Goal: Check status: Check status

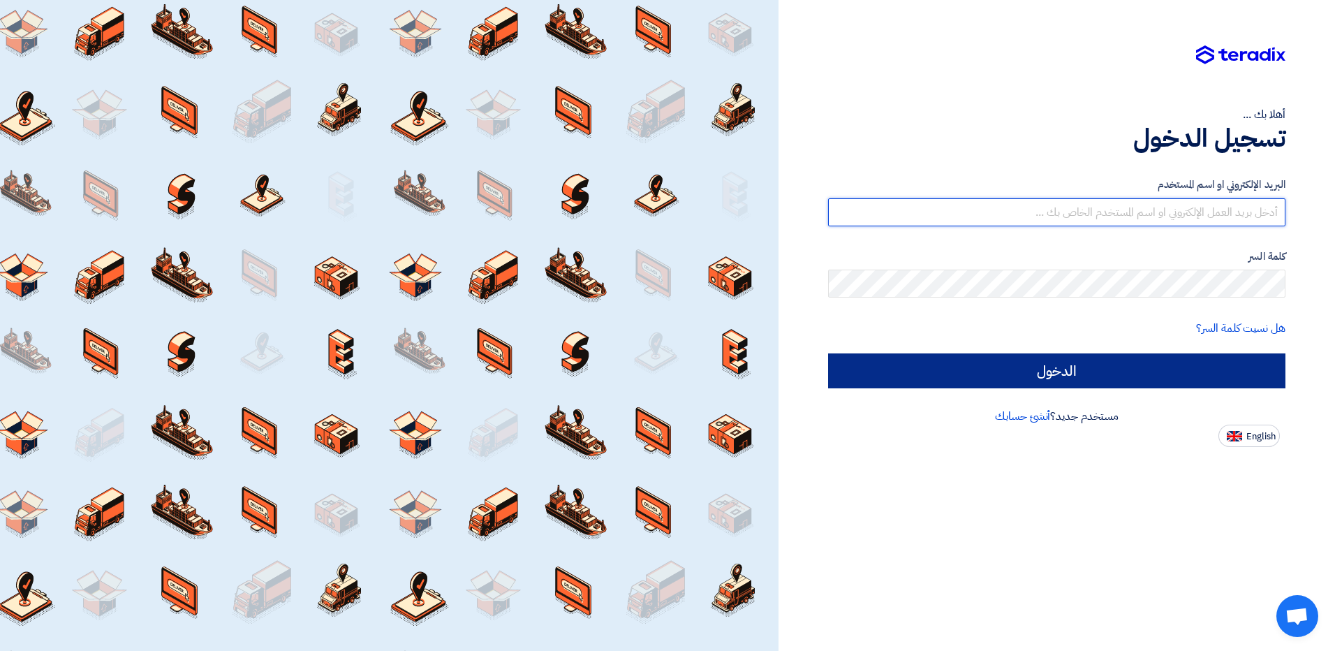
type input "[EMAIL_ADDRESS][DOMAIN_NAME]"
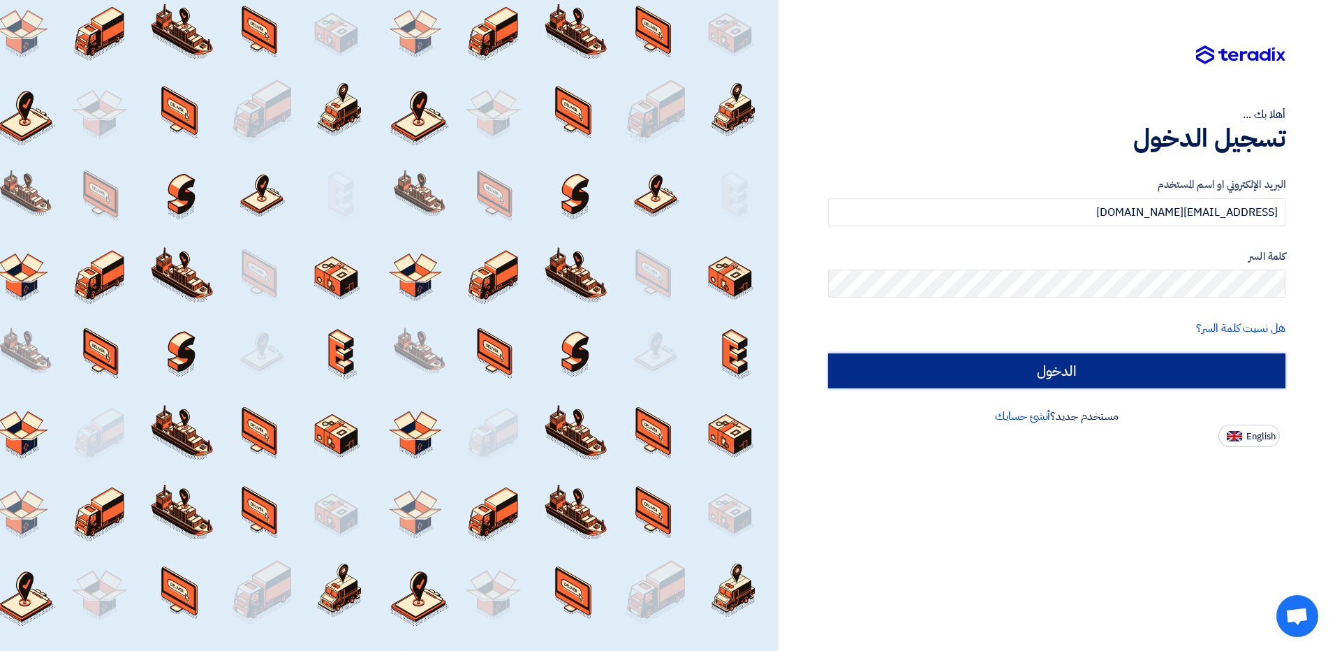
click at [1062, 360] on input "الدخول" at bounding box center [1056, 370] width 457 height 35
type input "Sign in"
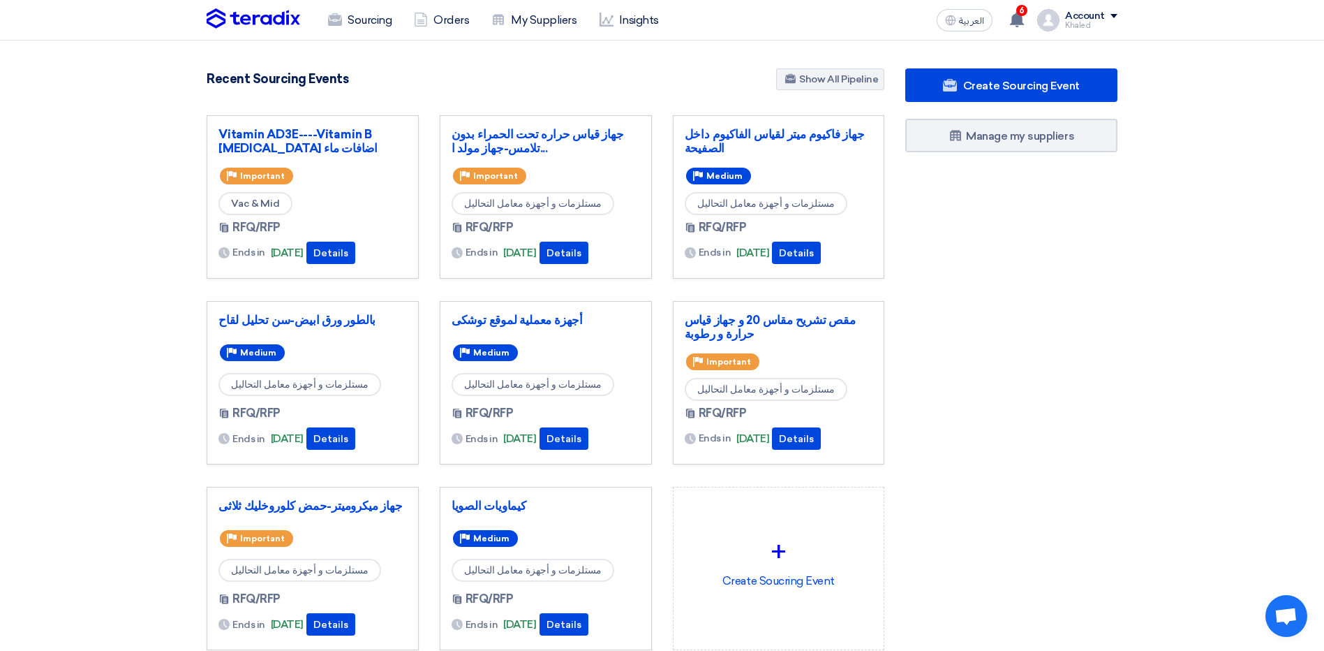
click at [583, 264] on div "RFQ/RFP Ends in [DATE] Details" at bounding box center [546, 242] width 188 height 47
click at [585, 258] on button "Details" at bounding box center [564, 253] width 49 height 22
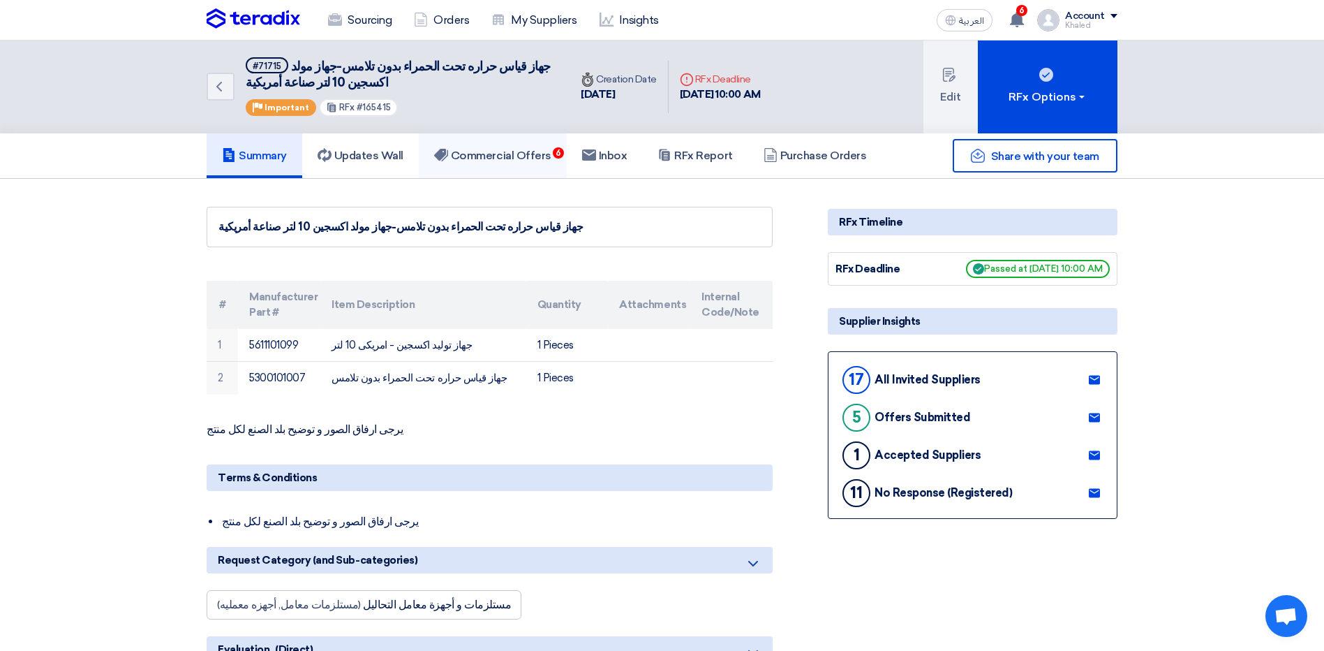
click at [496, 139] on link "Commercial Offers 6" at bounding box center [493, 155] width 148 height 45
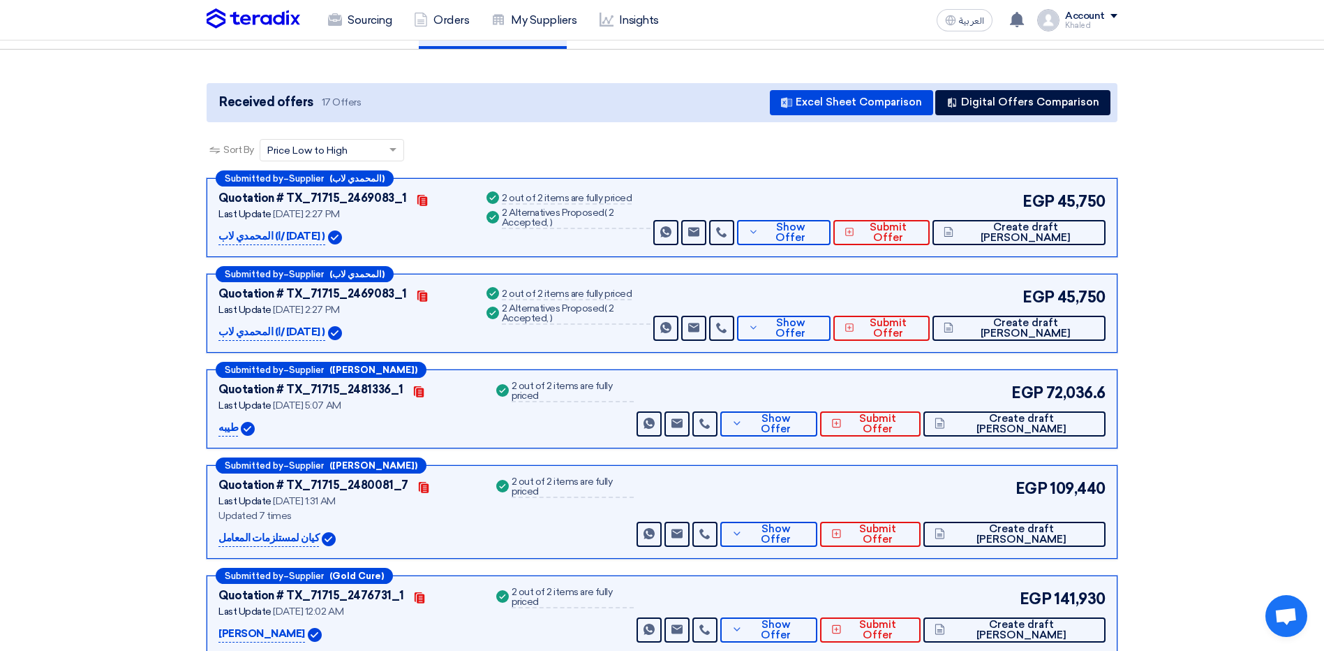
scroll to position [140, 0]
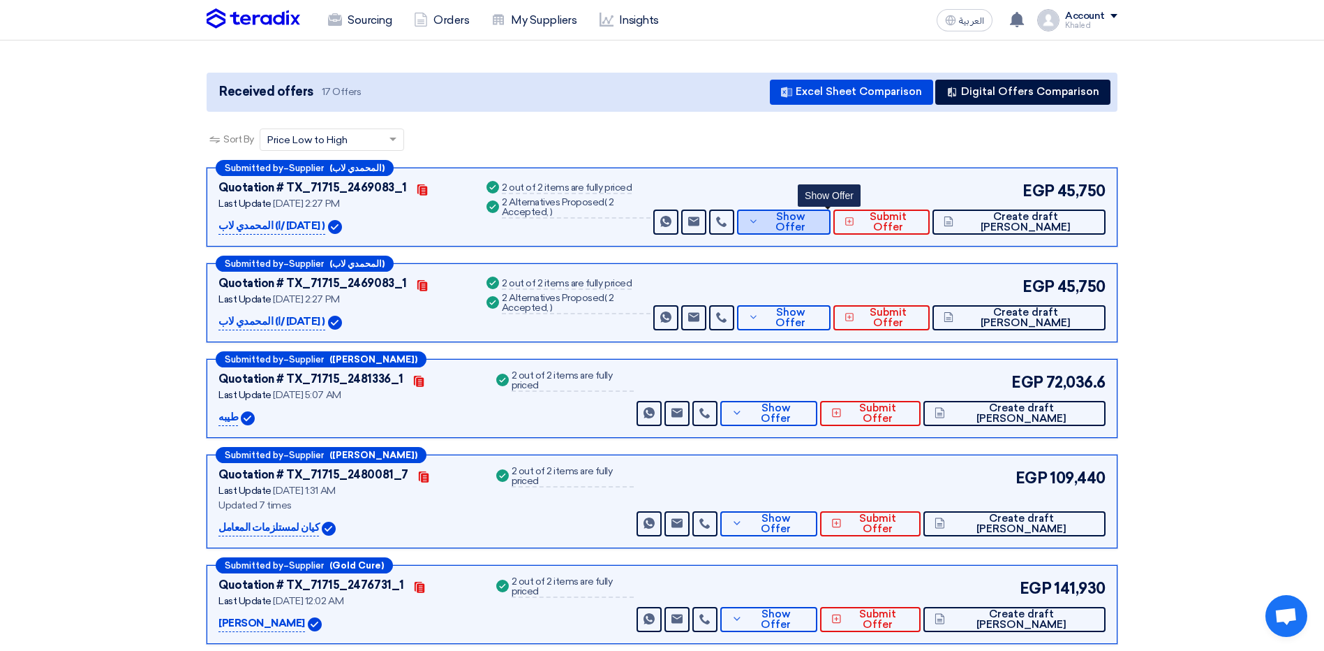
click at [808, 228] on span "Show Offer" at bounding box center [790, 221] width 57 height 21
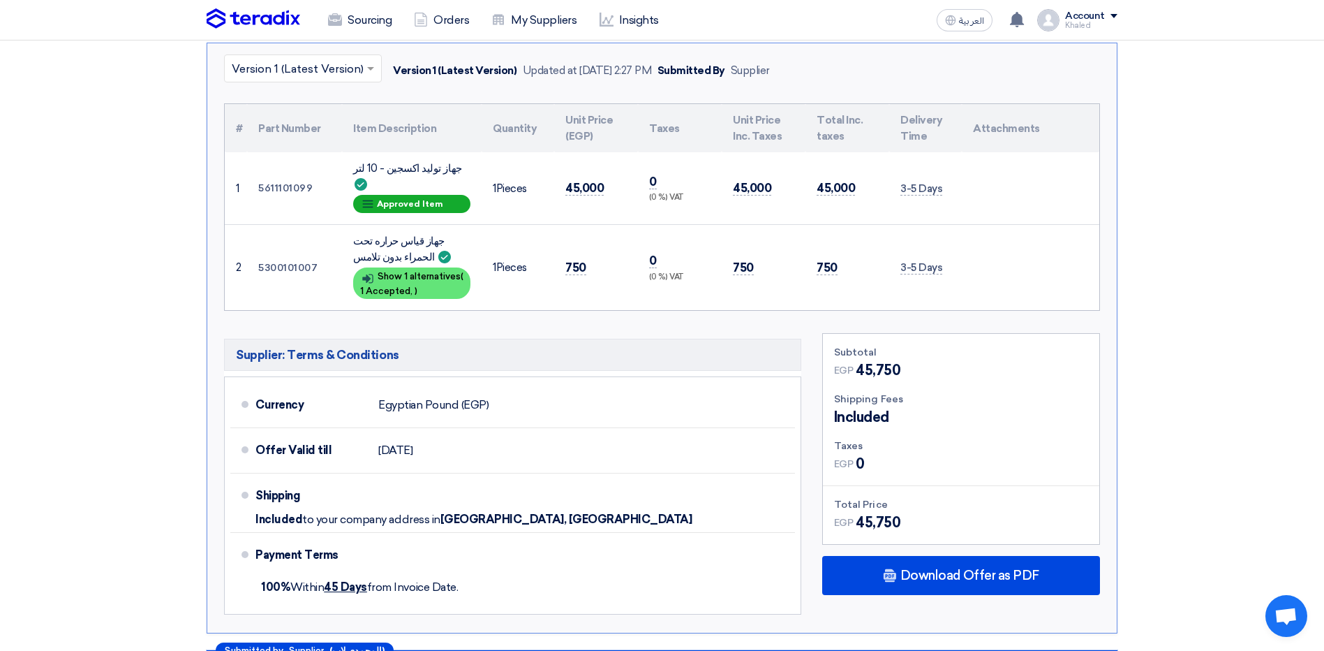
scroll to position [70, 0]
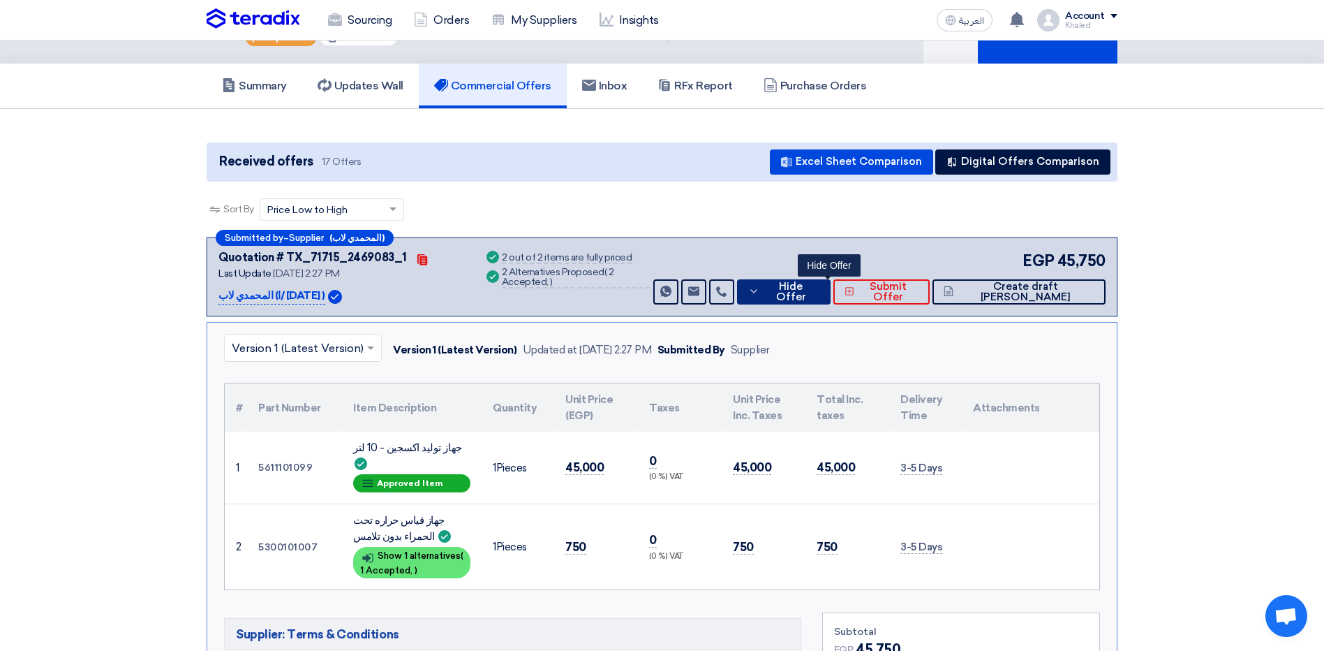
click at [759, 291] on icon at bounding box center [753, 290] width 11 height 11
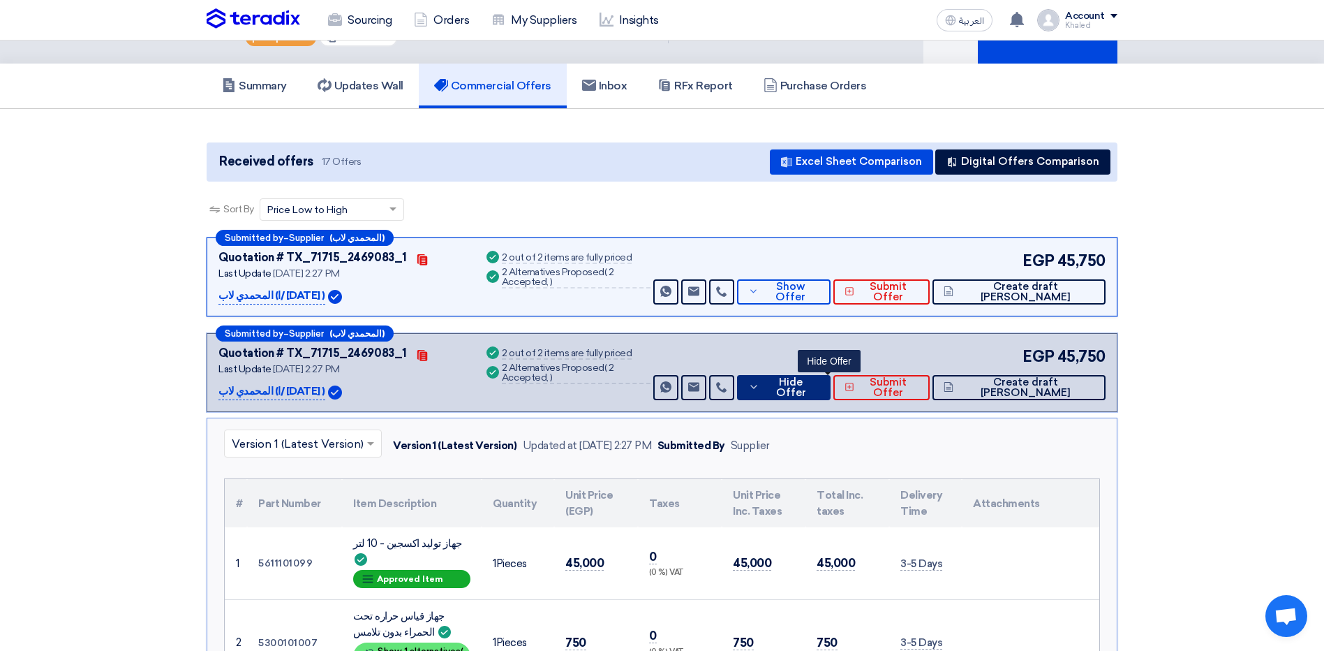
click at [759, 389] on icon at bounding box center [753, 386] width 11 height 11
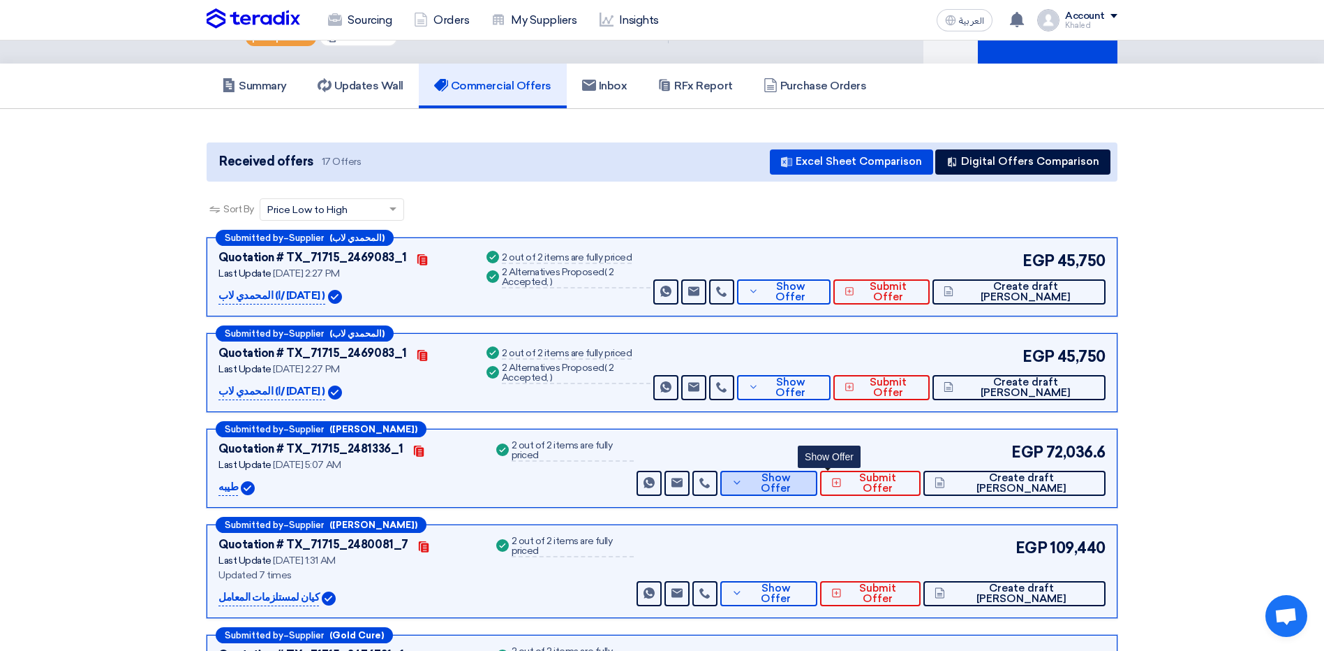
click at [807, 477] on span "Show Offer" at bounding box center [776, 483] width 61 height 21
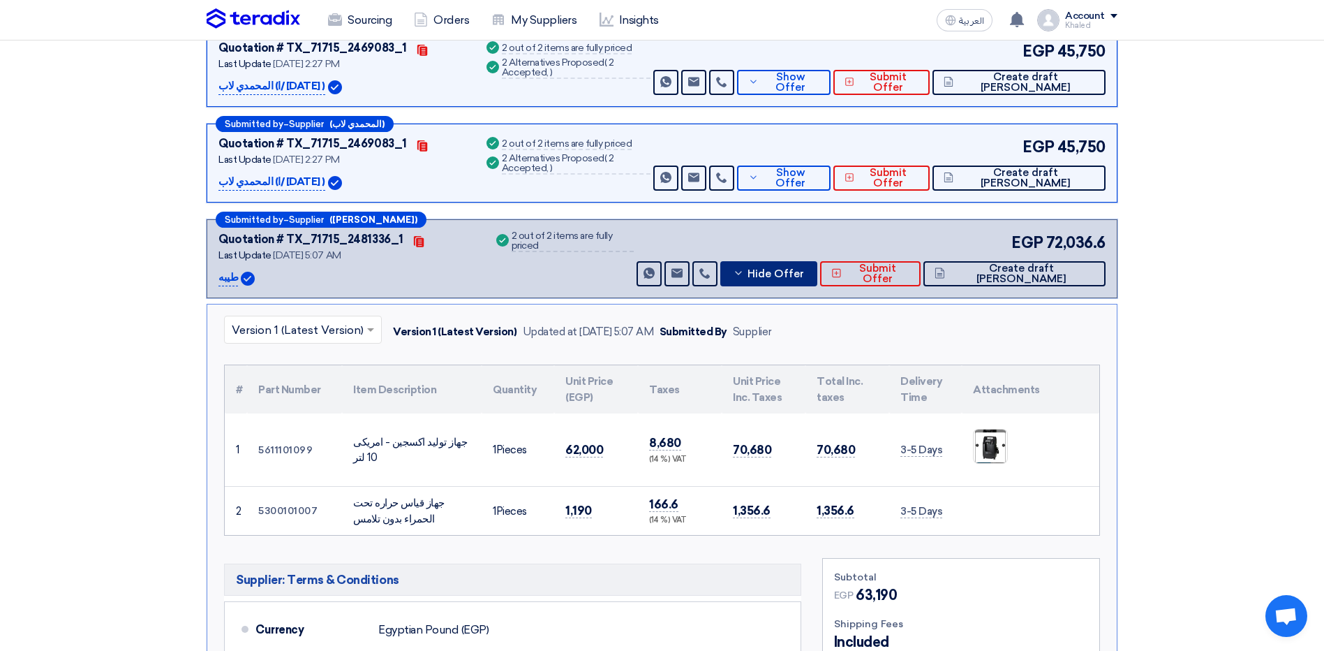
scroll to position [209, 0]
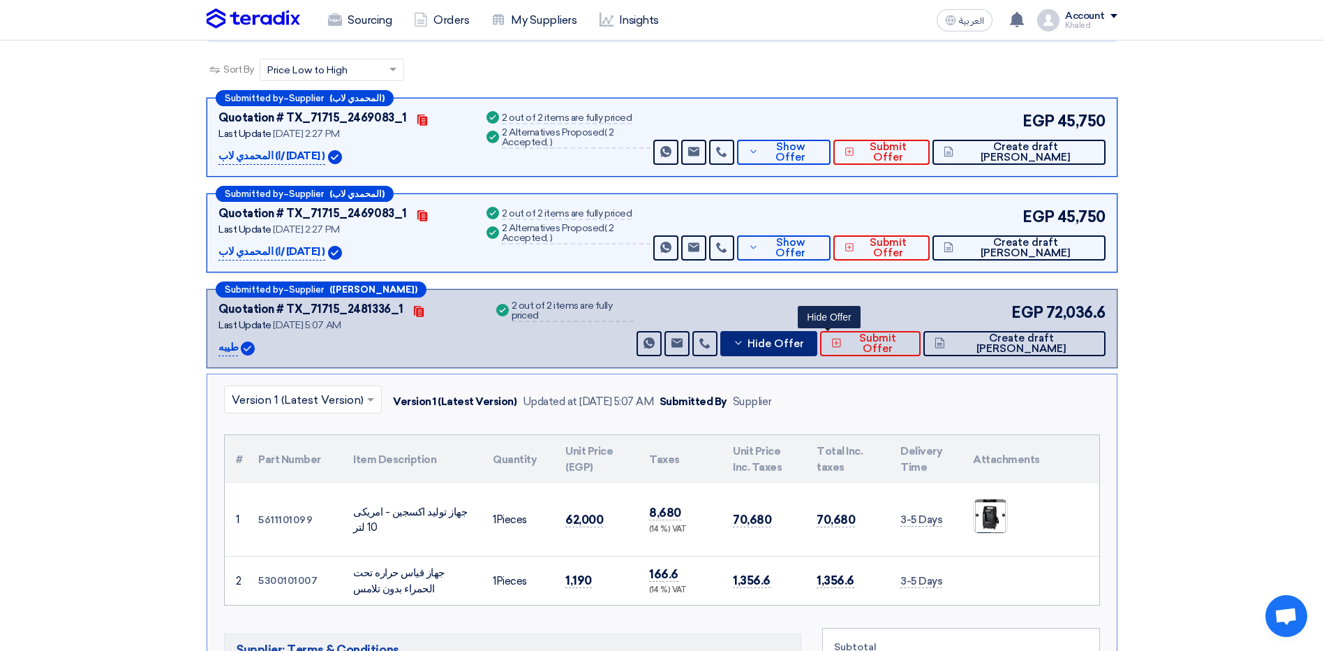
click at [786, 348] on button "Hide Offer" at bounding box center [768, 343] width 97 height 25
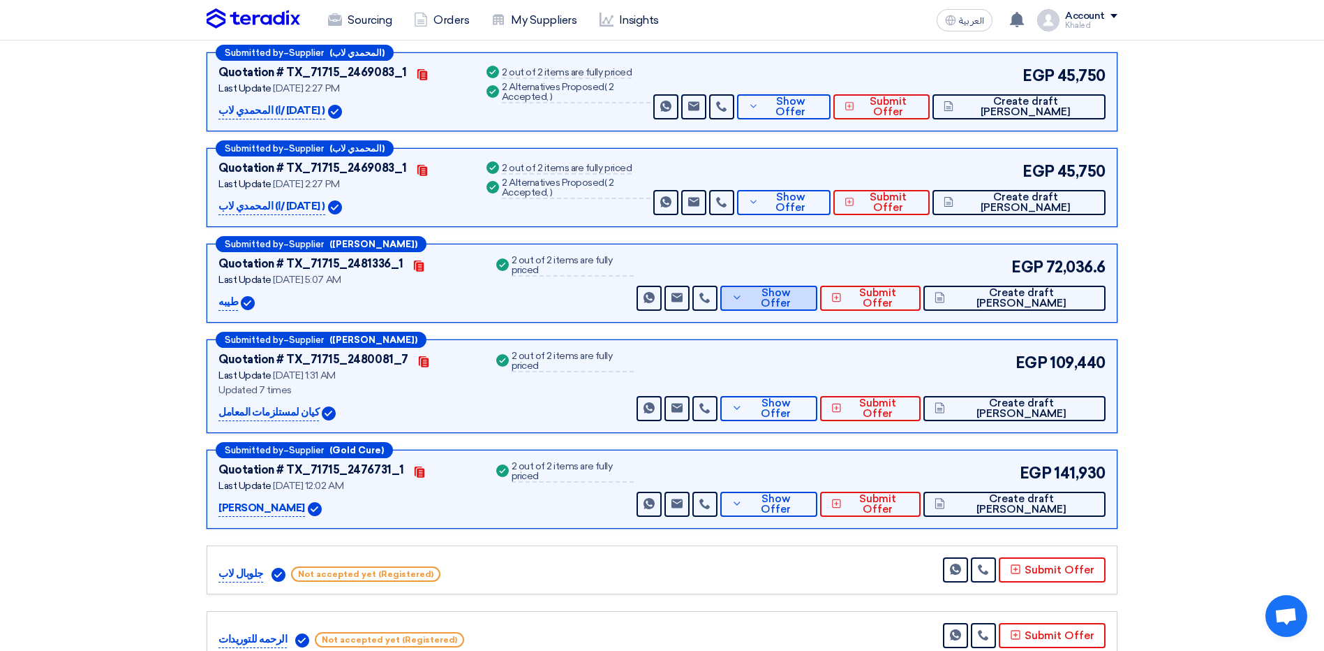
scroll to position [279, 0]
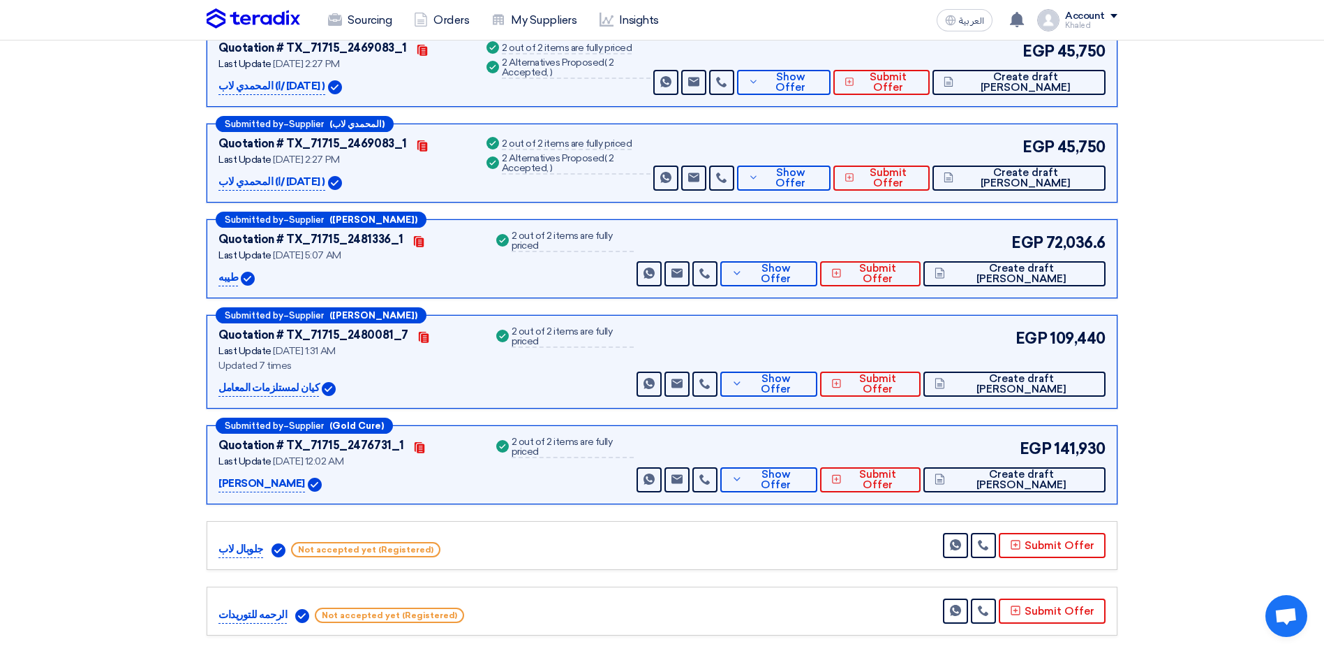
click at [807, 399] on div "Submitted by – Supplier ([DEMOGRAPHIC_DATA]) Quotation # TX_71715_2480081_7 Con…" at bounding box center [662, 362] width 911 height 94
click at [807, 389] on button "Show Offer" at bounding box center [768, 383] width 97 height 25
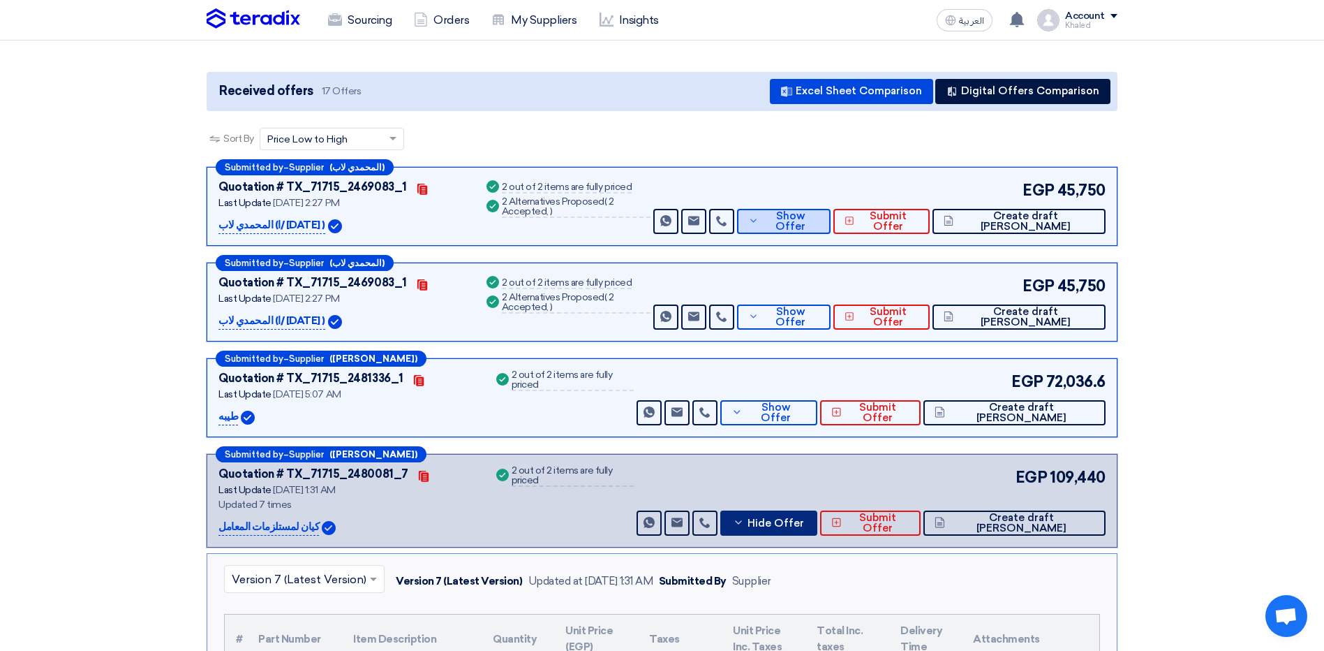
scroll to position [140, 0]
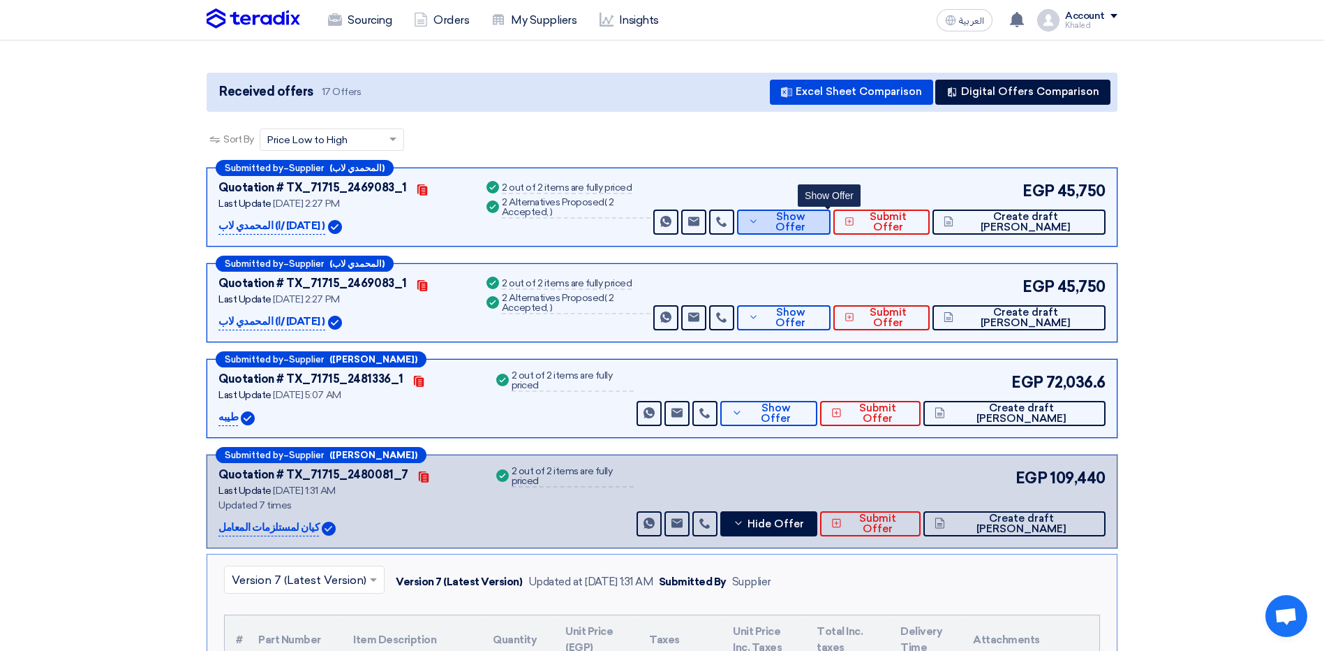
click at [813, 227] on span "Show Offer" at bounding box center [790, 221] width 57 height 21
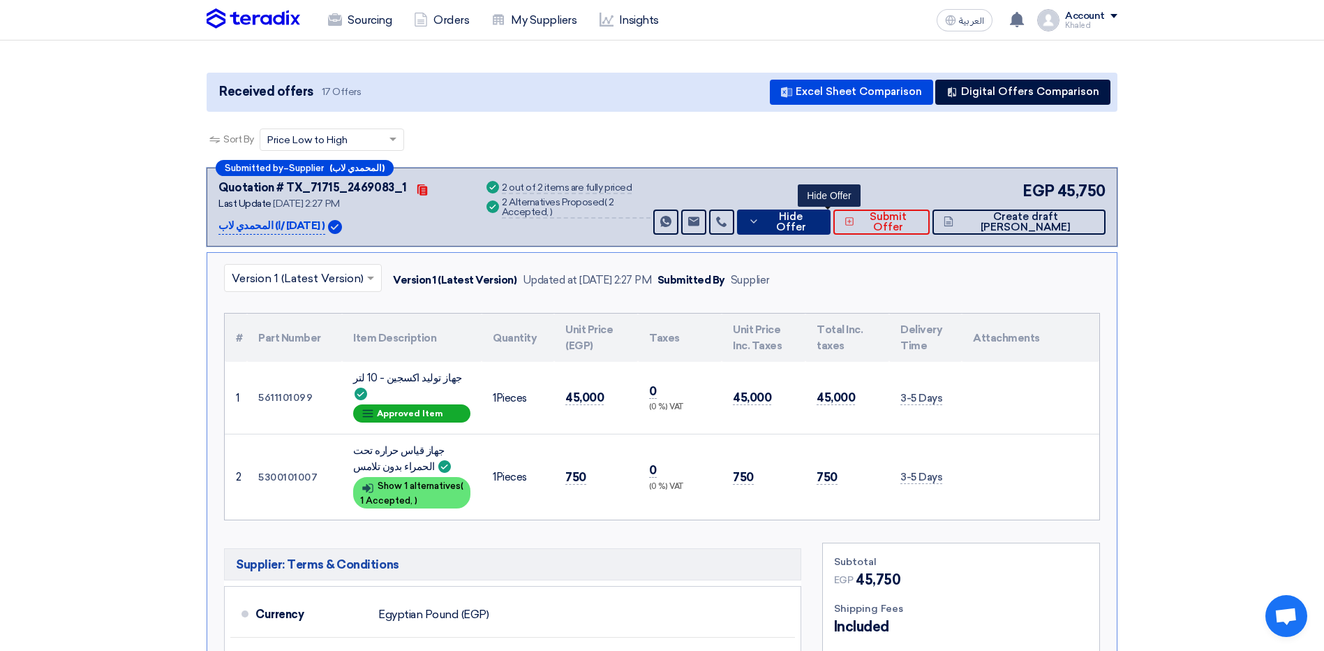
click at [813, 227] on span "Hide Offer" at bounding box center [791, 221] width 57 height 21
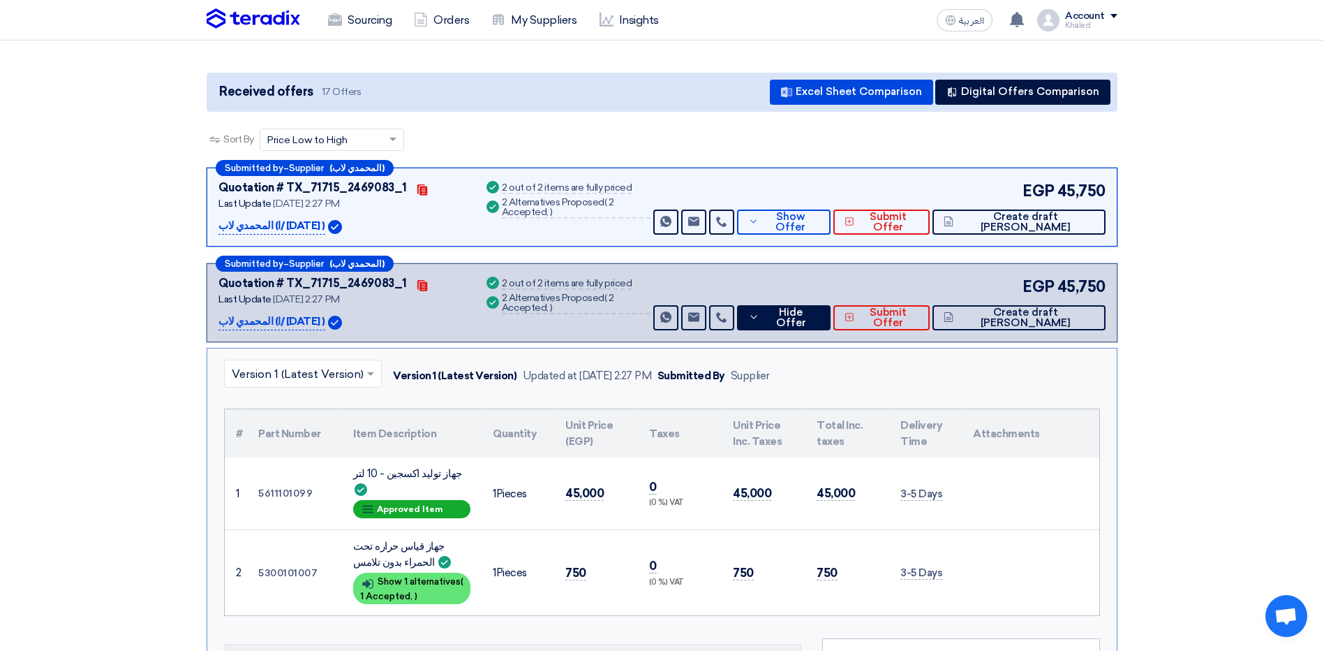
click at [812, 334] on div "Submitted by – Supplier (المحمدي لاب) Quotation # TX_71715_2469083_1 Contacts L…" at bounding box center [662, 302] width 911 height 79
click at [815, 316] on span "Hide Offer" at bounding box center [791, 317] width 57 height 21
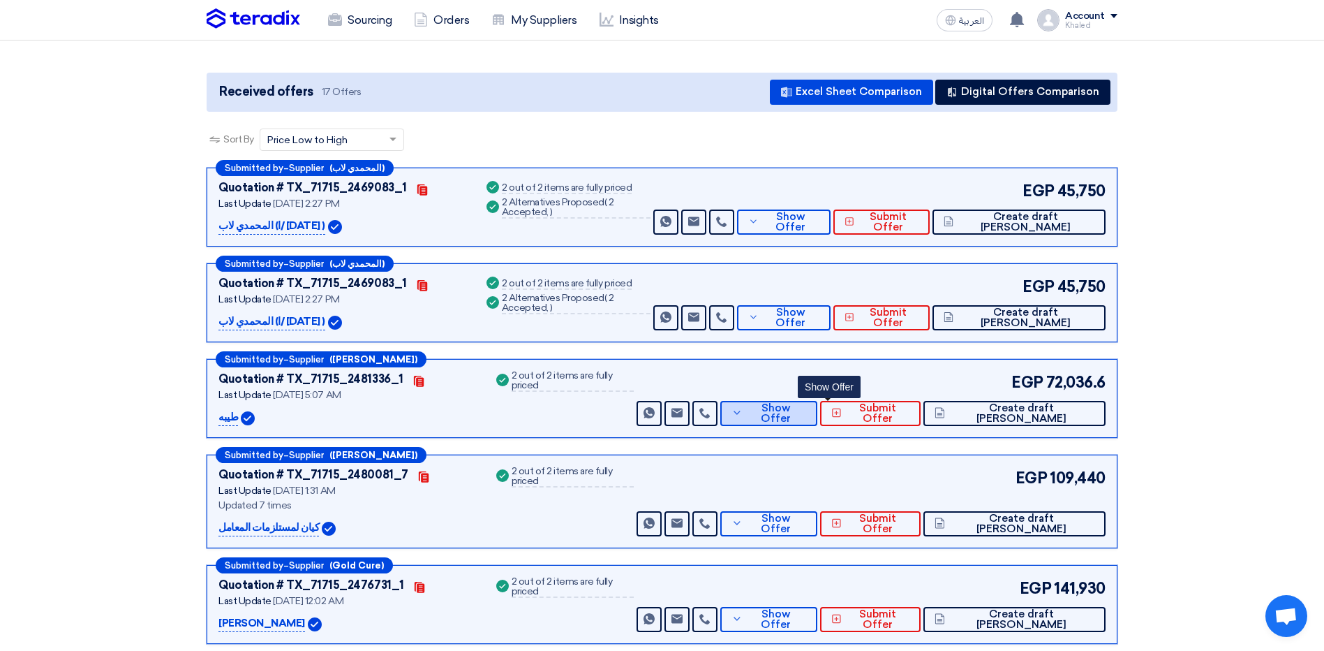
click at [807, 419] on span "Show Offer" at bounding box center [776, 413] width 61 height 21
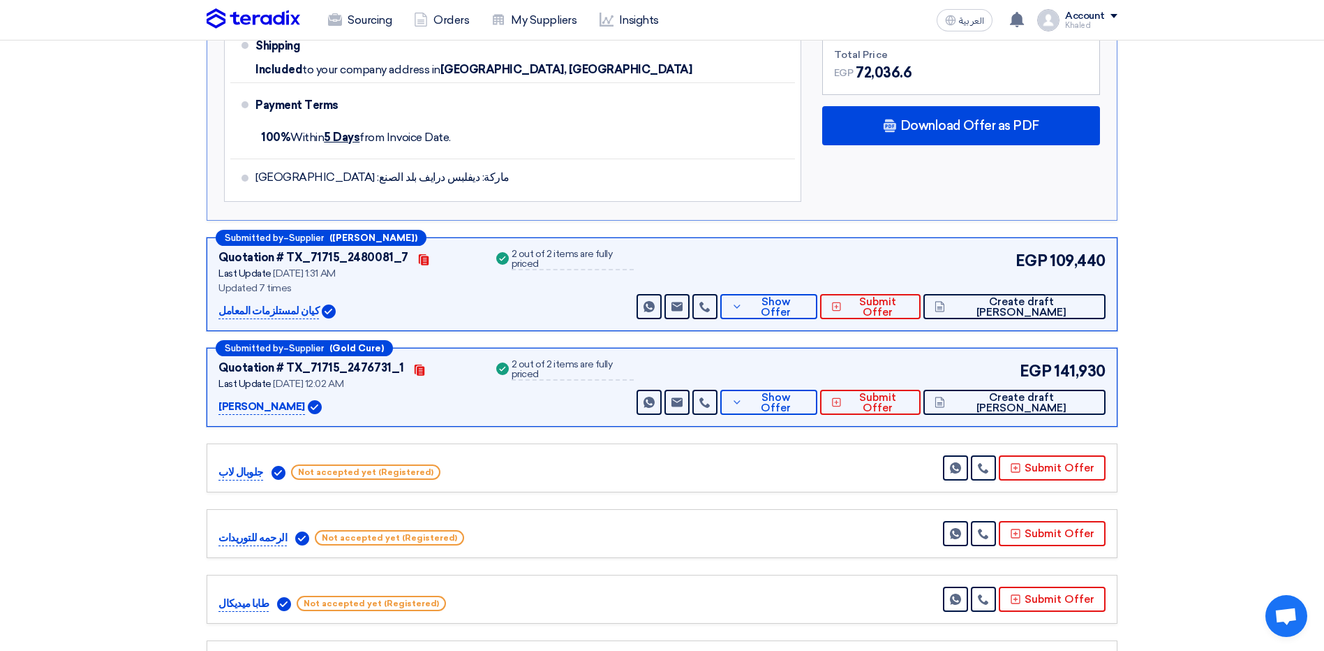
scroll to position [977, 0]
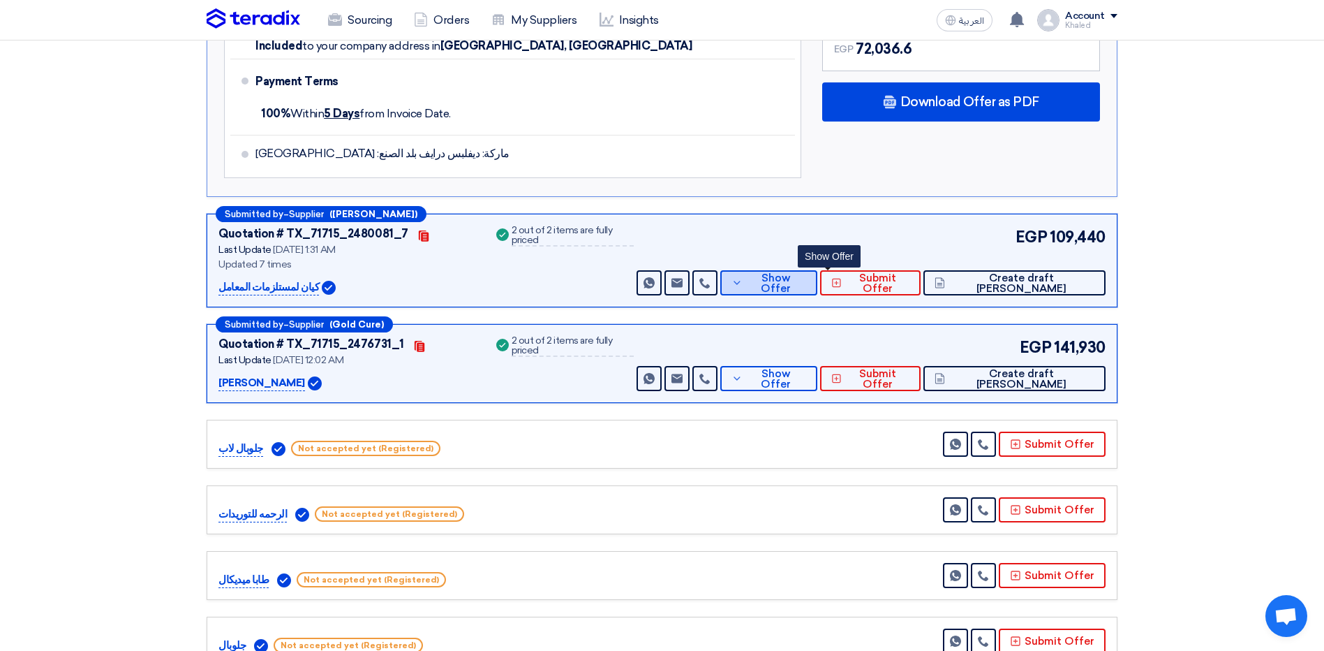
click at [807, 277] on span "Show Offer" at bounding box center [776, 283] width 61 height 21
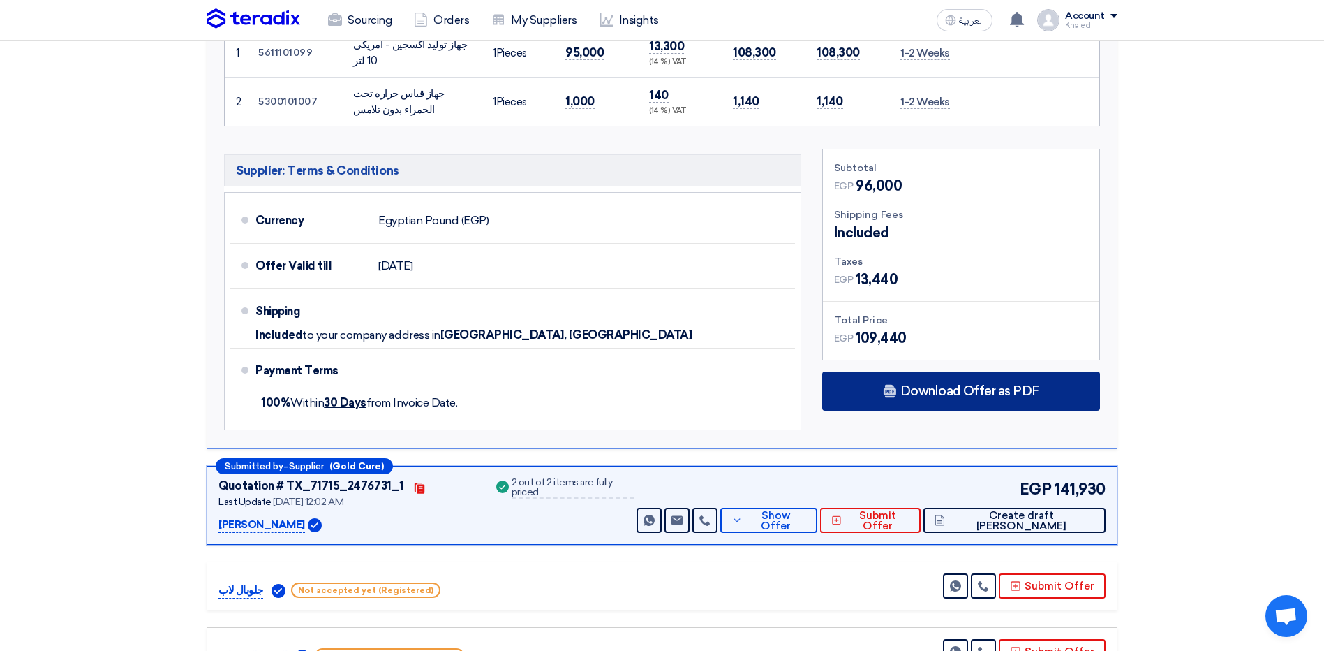
scroll to position [907, 0]
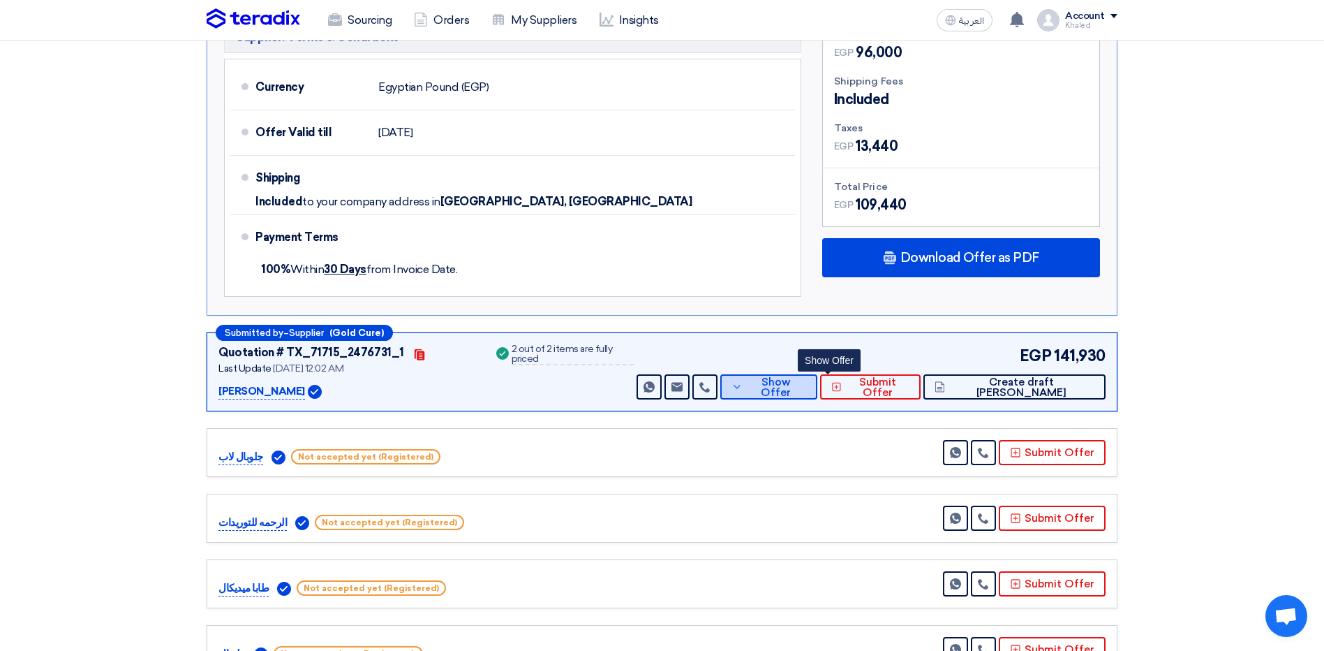
click at [807, 392] on span "Show Offer" at bounding box center [776, 387] width 61 height 21
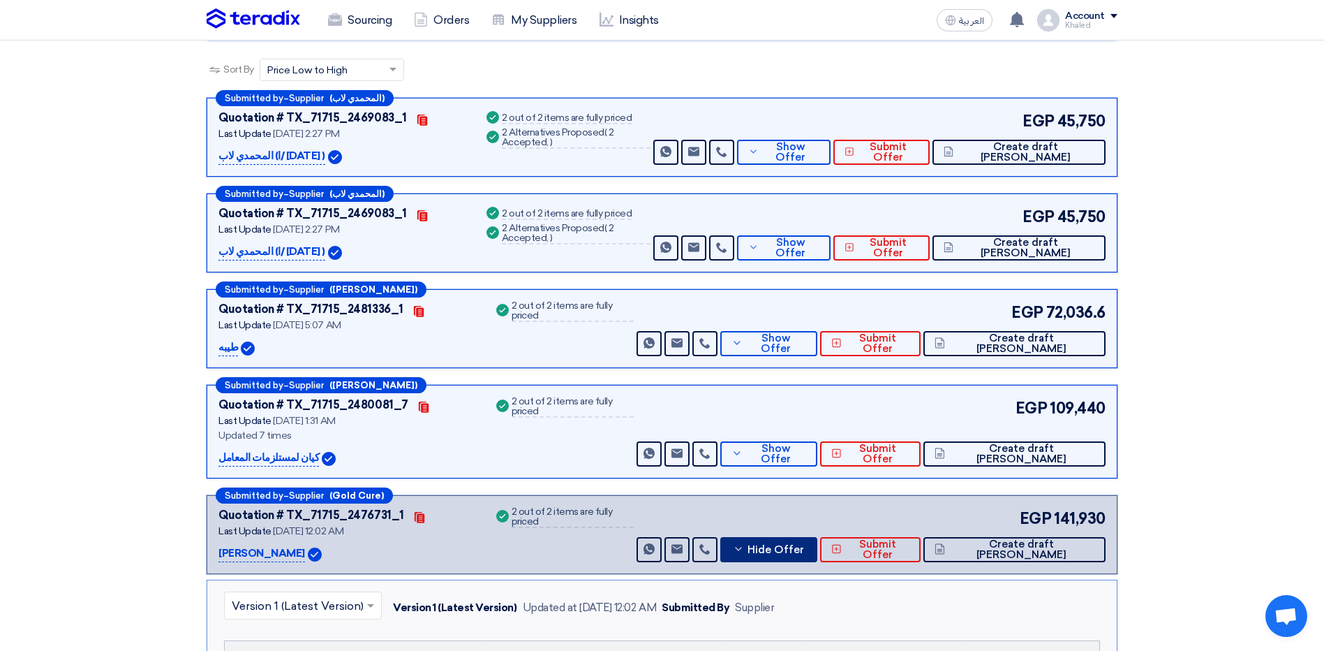
scroll to position [0, 0]
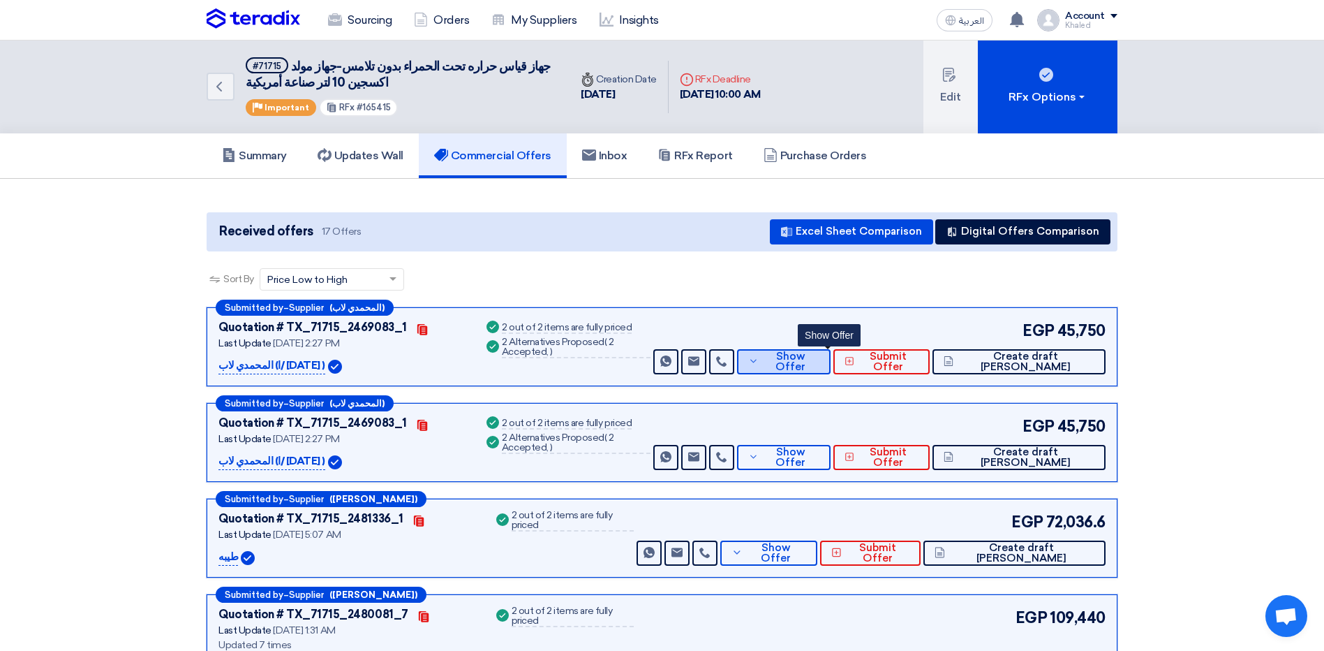
click at [815, 368] on button "Show Offer" at bounding box center [784, 361] width 94 height 25
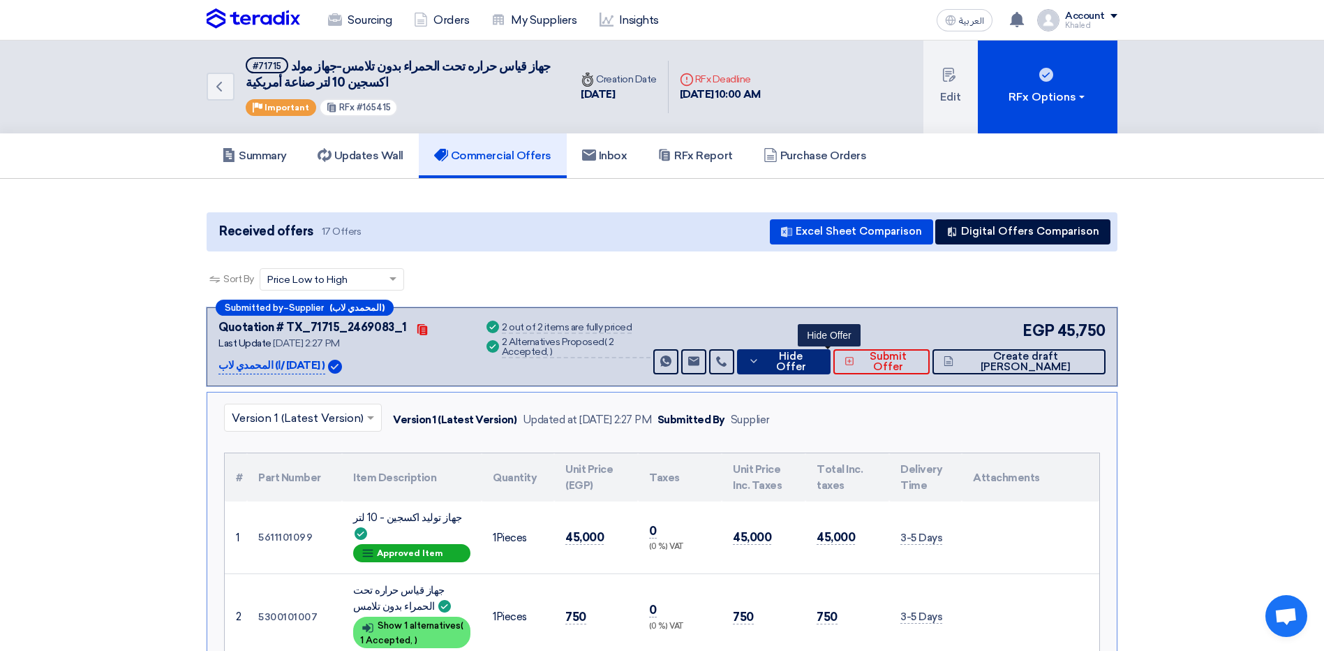
click at [819, 360] on span "Hide Offer" at bounding box center [791, 361] width 57 height 21
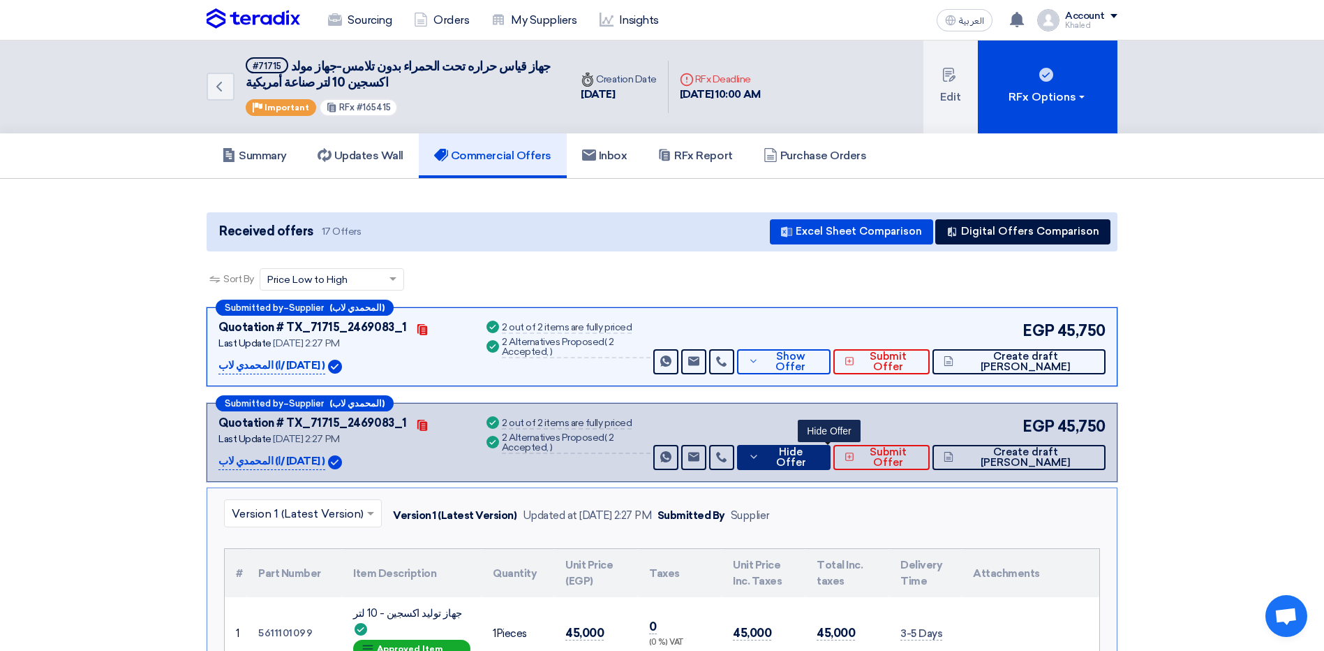
click at [819, 460] on span "Hide Offer" at bounding box center [791, 457] width 57 height 21
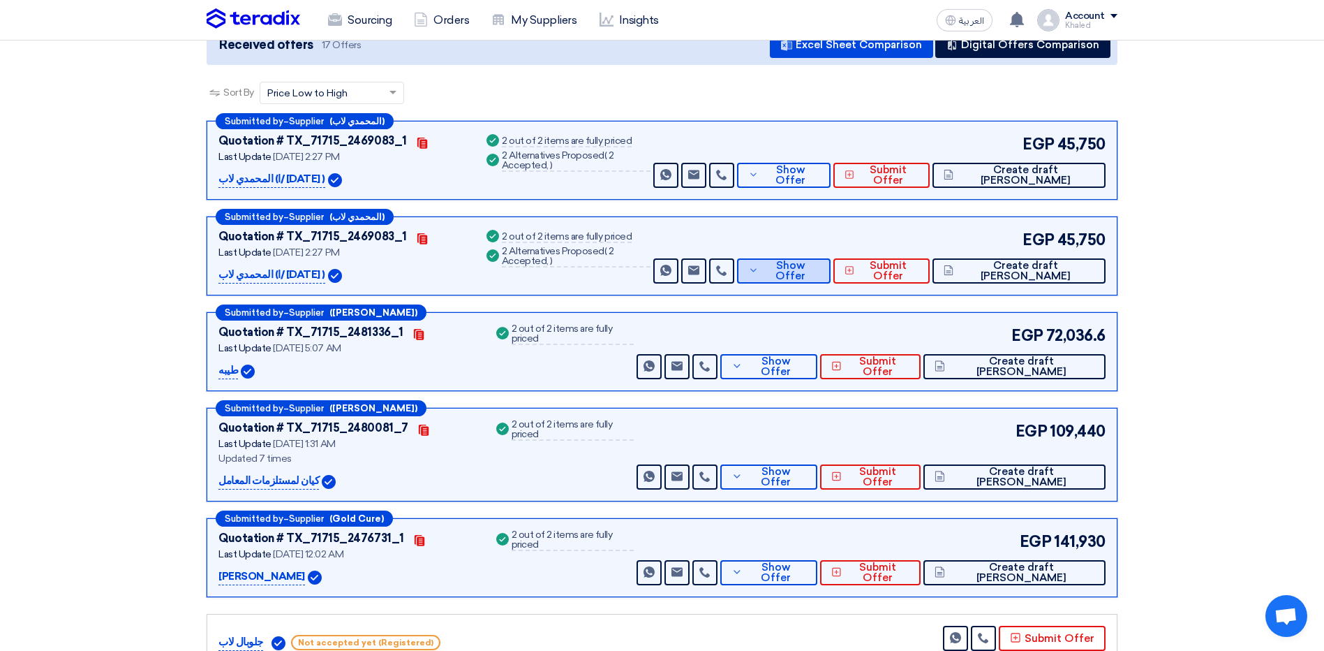
scroll to position [209, 0]
